Goal: Information Seeking & Learning: Learn about a topic

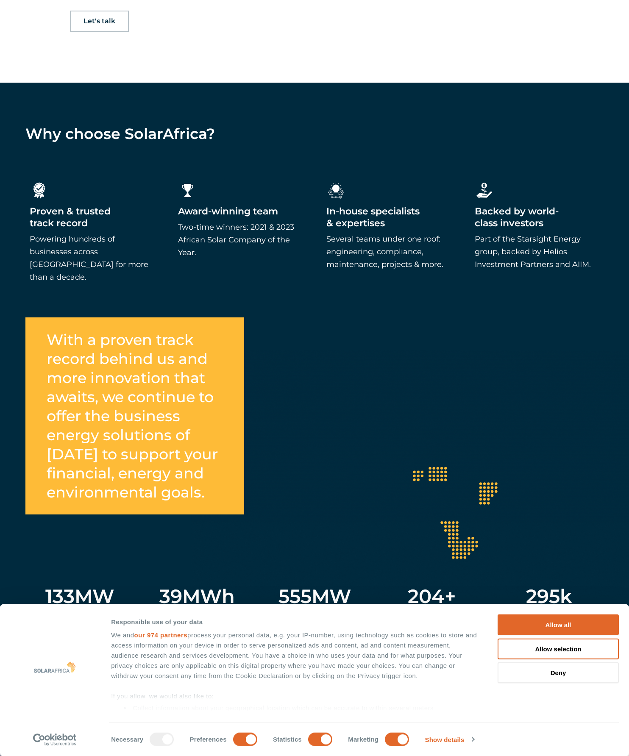
scroll to position [1198, 0]
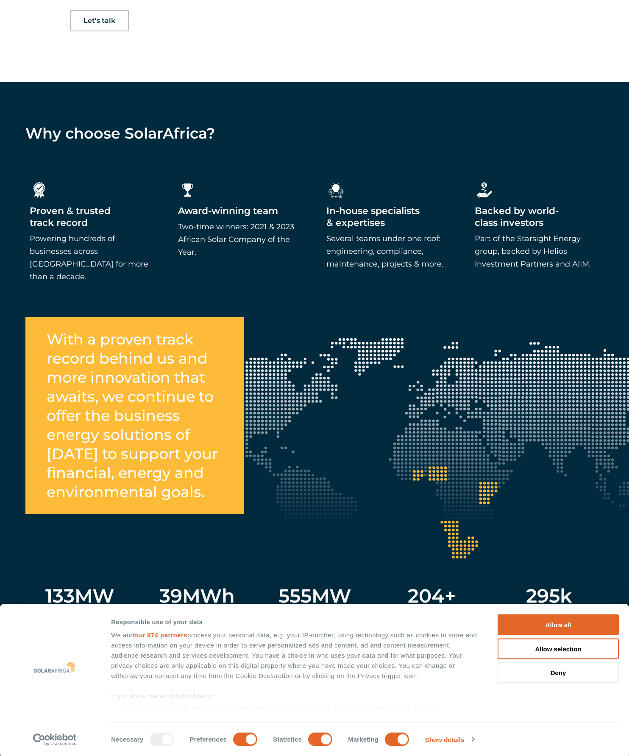
click at [563, 635] on button "Allow all" at bounding box center [558, 625] width 121 height 21
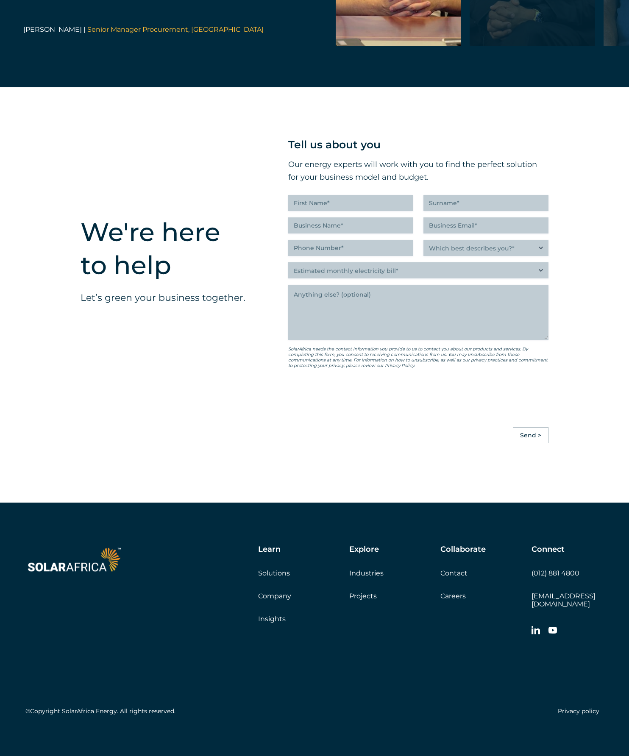
scroll to position [2434, 0]
click at [290, 577] on link "Solutions" at bounding box center [274, 573] width 32 height 8
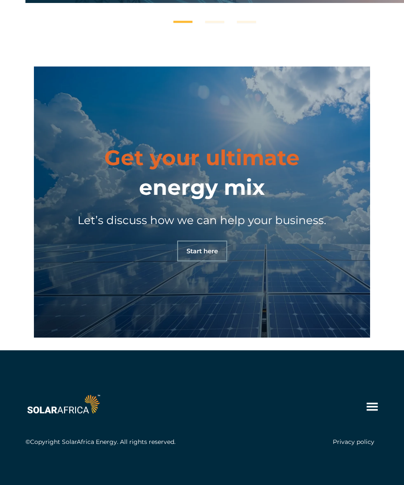
scroll to position [783, 0]
click at [205, 254] on span "Start here" at bounding box center [202, 251] width 31 height 6
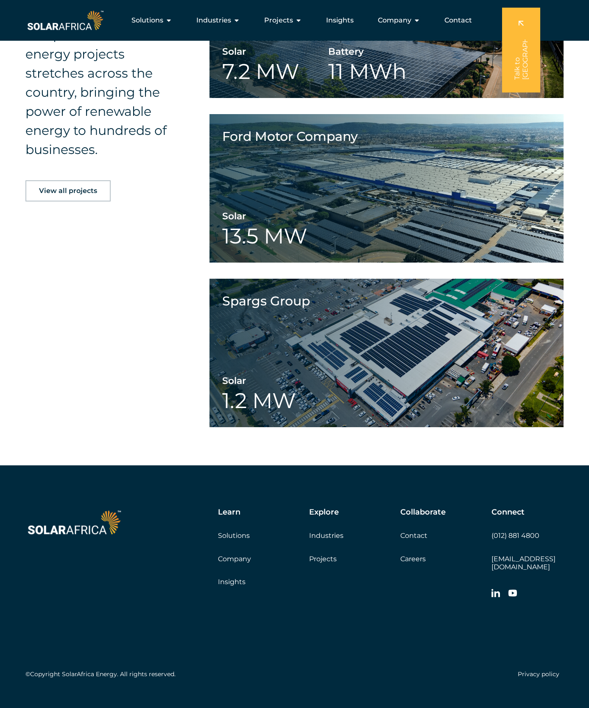
scroll to position [1318, 0]
click at [323, 563] on link "Projects" at bounding box center [323, 558] width 28 height 8
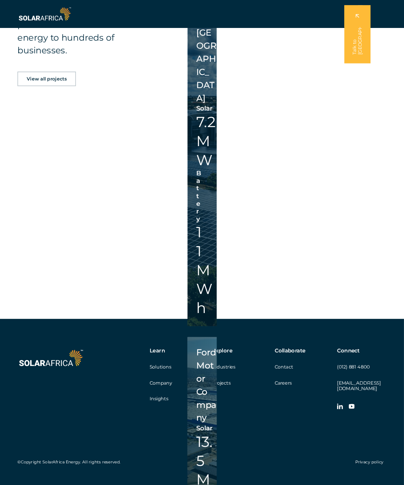
scroll to position [1271, 48]
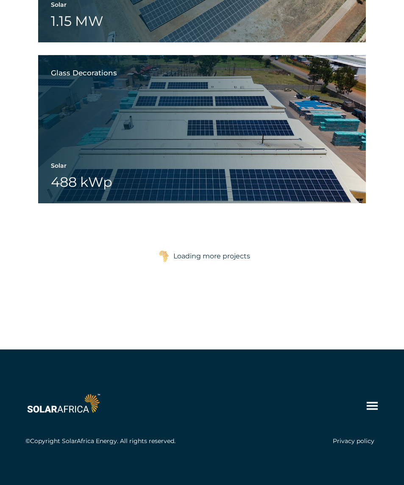
scroll to position [2166, 0]
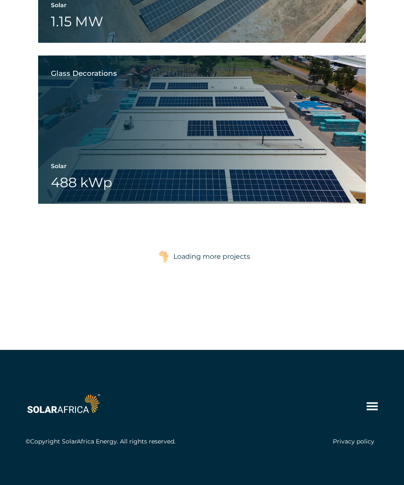
click at [230, 265] on div "Loading more projects" at bounding box center [211, 256] width 77 height 17
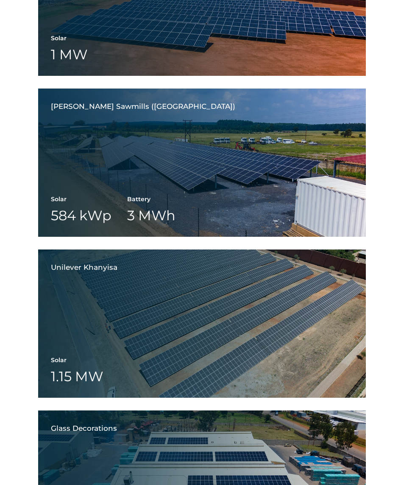
scroll to position [1797, 0]
